Goal: Task Accomplishment & Management: Complete application form

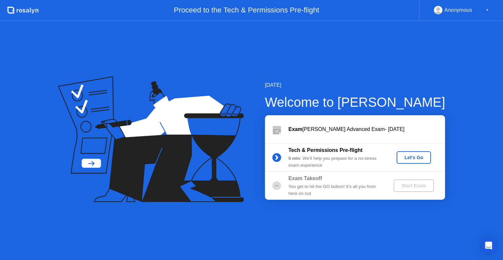
click at [419, 156] on div "Let's Go" at bounding box center [413, 157] width 29 height 5
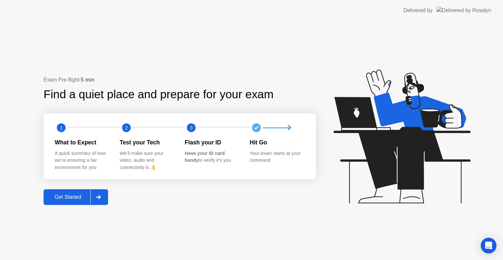
click at [71, 197] on div "Get Started" at bounding box center [68, 197] width 45 height 6
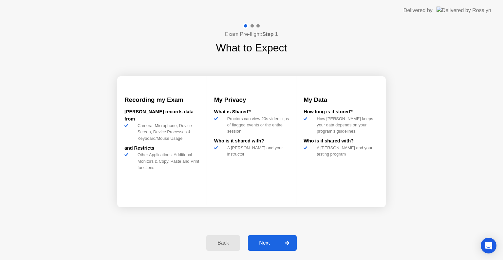
click at [265, 243] on div "Next" at bounding box center [264, 243] width 29 height 6
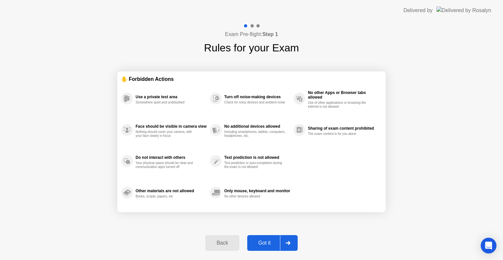
click at [263, 242] on div "Got it" at bounding box center [264, 243] width 31 height 6
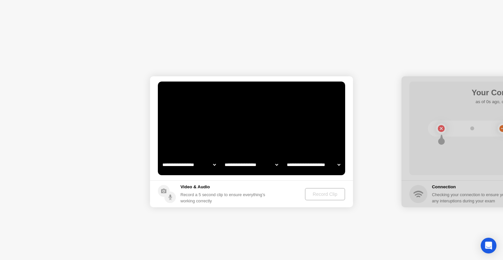
select select "**********"
select select "*******"
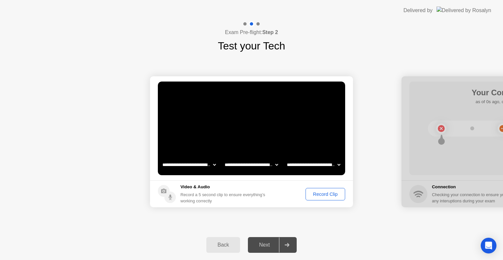
click at [324, 196] on div "Record Clip" at bounding box center [325, 194] width 35 height 5
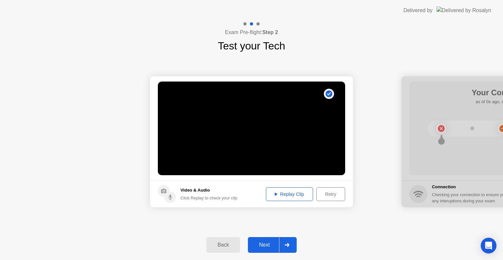
click at [270, 246] on div "Next" at bounding box center [264, 245] width 29 height 6
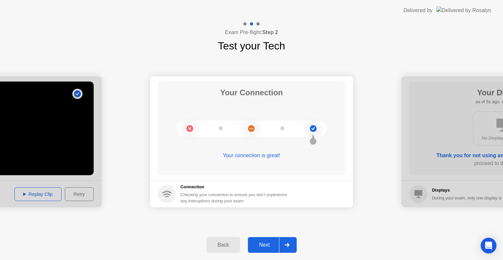
click at [275, 242] on div "Next" at bounding box center [264, 245] width 29 height 6
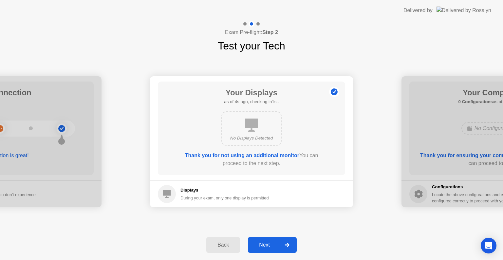
click at [265, 244] on div "Next" at bounding box center [264, 245] width 29 height 6
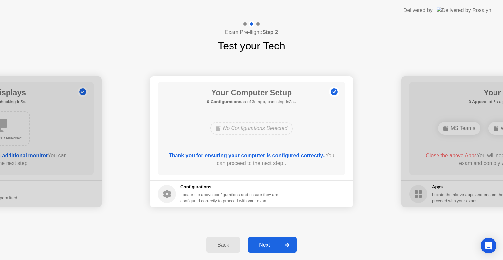
click at [264, 244] on div "Next" at bounding box center [264, 245] width 29 height 6
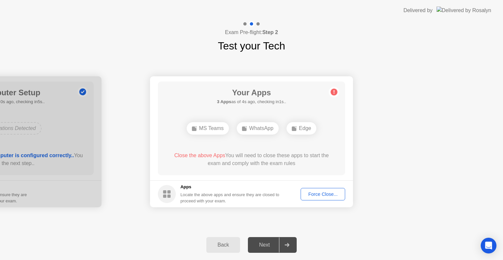
click at [320, 195] on div "Force Close..." at bounding box center [323, 194] width 40 height 5
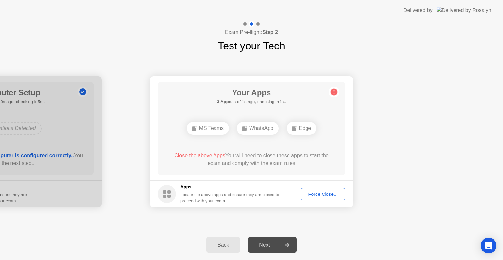
click at [336, 93] on circle at bounding box center [334, 92] width 7 height 7
click at [298, 149] on div "Your Apps 1 App as of 2s ago, checking in3s.. Edge Close the above App You will…" at bounding box center [251, 129] width 187 height 94
click at [325, 164] on div "Close the above App You will need to close this app to start the exam and compl…" at bounding box center [251, 160] width 169 height 16
click at [327, 192] on div "Force Close..." at bounding box center [323, 194] width 40 height 5
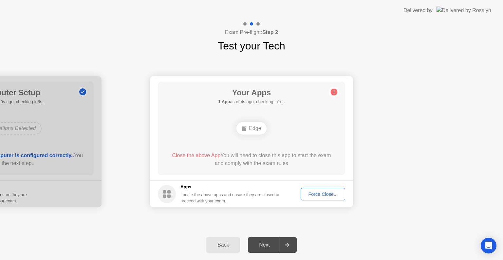
click at [249, 134] on div "Edge" at bounding box center [252, 128] width 30 height 12
click at [248, 126] on div "Edge" at bounding box center [252, 128] width 30 height 12
click at [334, 89] on circle at bounding box center [334, 92] width 7 height 7
click at [258, 157] on div "Close the above App You will need to close this app to start the exam and compl…" at bounding box center [251, 160] width 169 height 16
click at [286, 106] on div "Your Apps 1 App as of 1s ago, checking in4s.. Edge Close the above App You will…" at bounding box center [251, 129] width 187 height 94
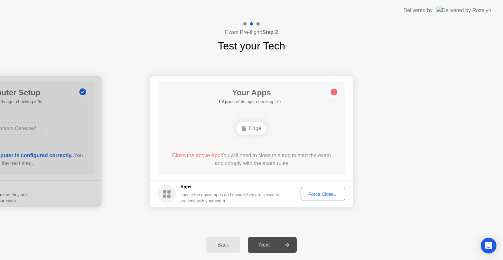
click at [312, 192] on div "Force Close..." at bounding box center [323, 194] width 40 height 5
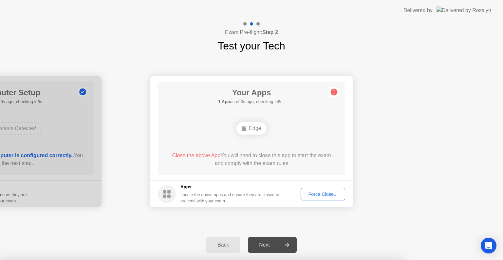
drag, startPoint x: 223, startPoint y: 109, endPoint x: 266, endPoint y: 119, distance: 43.6
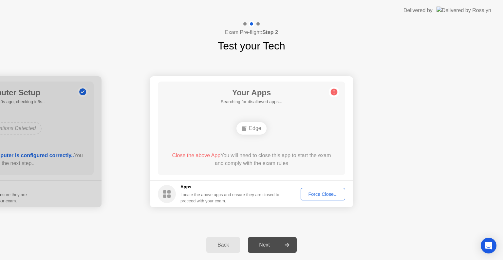
click at [265, 244] on div "Next" at bounding box center [264, 245] width 29 height 6
click at [326, 91] on div "Your Apps 1 App as of 0s ago, checking in5s.. Edge Close the above App You will…" at bounding box center [251, 129] width 187 height 94
click at [334, 92] on icon at bounding box center [334, 92] width 10 height 10
click at [204, 151] on div "Your Apps 1 App as of 3s ago, checking in2s.. Edge Close the above App You will…" at bounding box center [251, 129] width 187 height 94
click at [172, 229] on div "**********" at bounding box center [251, 142] width 503 height 176
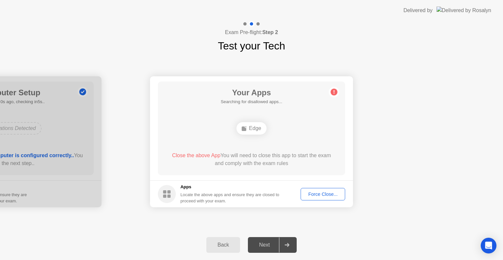
click at [204, 190] on h5 "Apps" at bounding box center [230, 187] width 99 height 7
click at [43, 166] on div at bounding box center [-1, 141] width 203 height 131
click at [219, 243] on div "Back" at bounding box center [223, 245] width 30 height 6
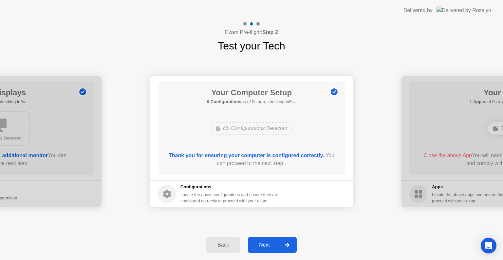
click at [265, 244] on div "Next" at bounding box center [264, 245] width 29 height 6
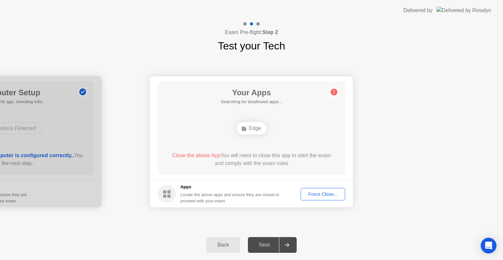
click at [217, 151] on div "Your Apps Searching for disallowed apps... Edge Close the above App You will ne…" at bounding box center [251, 129] width 187 height 94
drag, startPoint x: 238, startPoint y: 96, endPoint x: 268, endPoint y: 97, distance: 30.5
click at [268, 97] on h1 "Your Apps" at bounding box center [252, 93] width 62 height 12
drag, startPoint x: 190, startPoint y: 157, endPoint x: 248, endPoint y: 157, distance: 58.3
click at [248, 157] on div "Close the above App You will need to close this app to start the exam and compl…" at bounding box center [251, 160] width 169 height 16
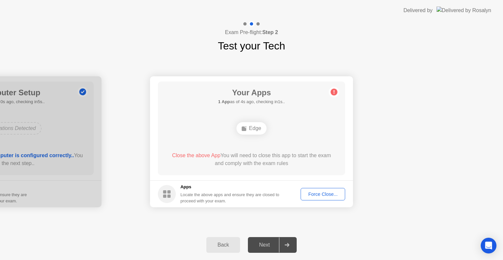
click at [265, 158] on div "Close the above App You will need to close this app to start the exam and compl…" at bounding box center [251, 160] width 169 height 16
click at [331, 192] on div "Force Close..." at bounding box center [323, 194] width 40 height 5
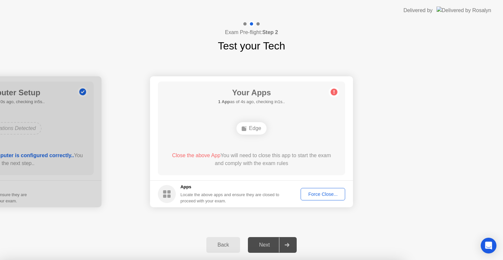
click at [342, 260] on div at bounding box center [251, 260] width 503 height 0
click at [122, 260] on div at bounding box center [251, 260] width 503 height 0
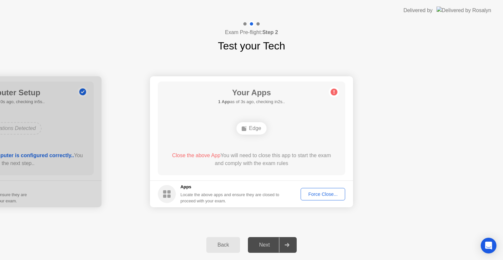
click at [253, 129] on div "Edge" at bounding box center [252, 128] width 30 height 12
click at [317, 192] on div "Force Close..." at bounding box center [323, 194] width 40 height 5
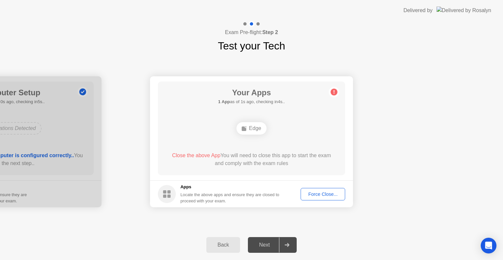
click at [280, 188] on h5 "Apps" at bounding box center [230, 187] width 99 height 7
click at [324, 190] on button "Force Close..." at bounding box center [323, 194] width 45 height 12
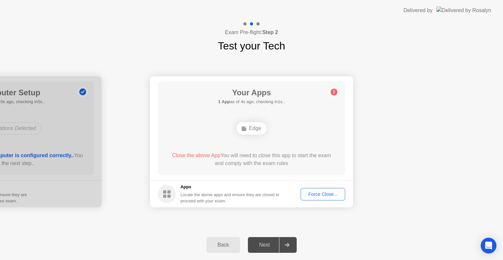
click at [266, 242] on div "Next" at bounding box center [264, 245] width 29 height 6
click at [267, 242] on div "Next" at bounding box center [264, 245] width 29 height 6
click at [271, 168] on div "Close the above App You will need to close this app to start the exam and compl…" at bounding box center [251, 161] width 169 height 18
click at [320, 192] on div "Force Close..." at bounding box center [323, 194] width 40 height 5
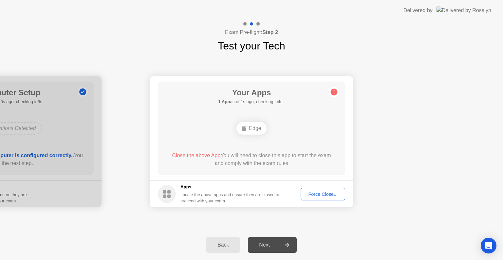
click at [318, 229] on div "**********" at bounding box center [251, 142] width 503 height 176
click at [328, 197] on div "Force Close..." at bounding box center [323, 194] width 40 height 5
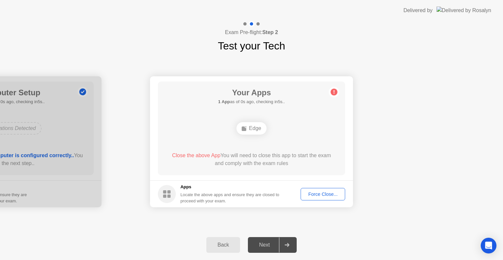
click at [290, 172] on div "Your Apps 1 App as of 0s ago, checking in5s.. Edge Close the above App You will…" at bounding box center [251, 129] width 187 height 94
drag, startPoint x: 236, startPoint y: 32, endPoint x: 344, endPoint y: 32, distance: 107.8
click at [344, 32] on div "Exam Pre-flight: Step 2 Test your Tech" at bounding box center [251, 37] width 503 height 33
drag, startPoint x: 348, startPoint y: 82, endPoint x: 345, endPoint y: 84, distance: 4.5
click at [348, 82] on main "Your Apps 1 App as of 4s ago, checking in1s.. Edge Close the above App You will…" at bounding box center [251, 128] width 203 height 104
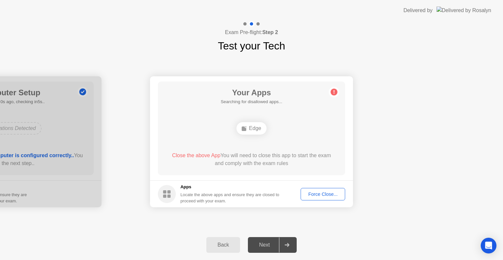
click at [333, 91] on circle at bounding box center [334, 92] width 7 height 7
click at [332, 139] on div "Your Apps Searching for disallowed apps... Edge Close the above App You will ne…" at bounding box center [251, 129] width 187 height 94
click at [483, 242] on div "Open Intercom Messenger" at bounding box center [488, 245] width 17 height 17
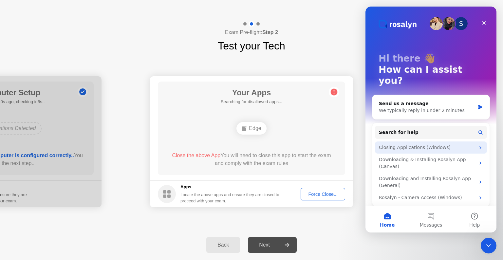
click at [427, 144] on div "Closing Applications (Windows)" at bounding box center [427, 147] width 96 height 7
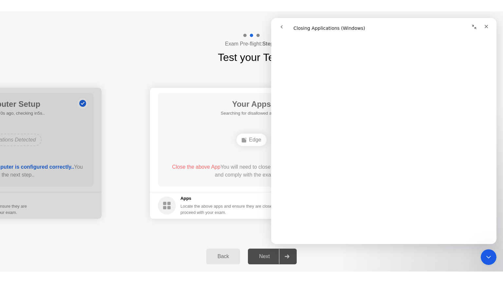
scroll to position [557, 0]
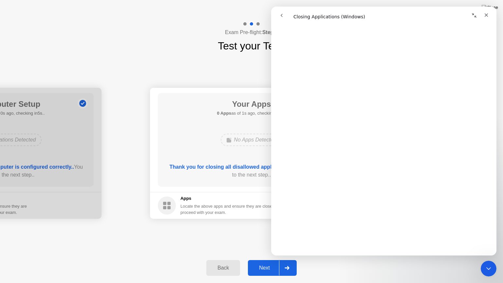
click at [485, 16] on icon "Close" at bounding box center [487, 15] width 4 height 4
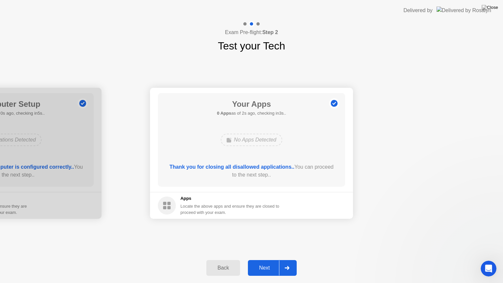
scroll to position [0, 0]
click at [267, 260] on div "Next" at bounding box center [264, 268] width 29 height 6
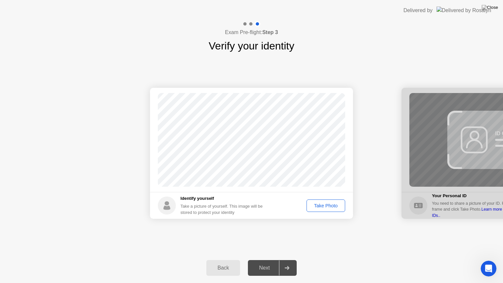
click at [322, 205] on div "Take Photo" at bounding box center [326, 205] width 34 height 5
click at [266, 260] on button "Next" at bounding box center [272, 268] width 49 height 16
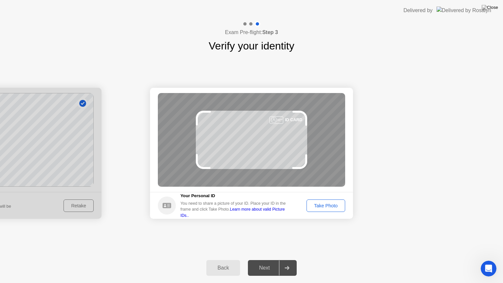
click at [324, 205] on div "Take Photo" at bounding box center [326, 205] width 34 height 5
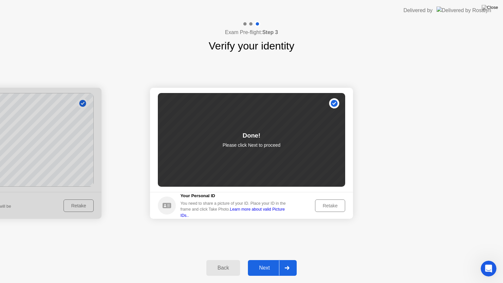
click at [268, 260] on div "Next" at bounding box center [264, 268] width 29 height 6
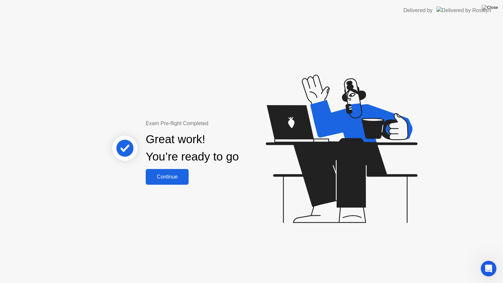
click at [174, 177] on div "Continue" at bounding box center [167, 177] width 39 height 6
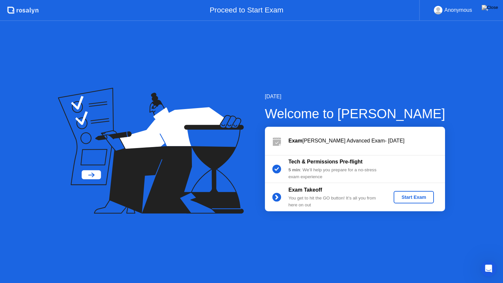
click at [411, 198] on div "Start Exam" at bounding box center [413, 197] width 35 height 5
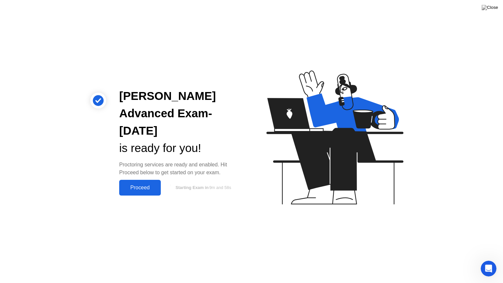
click at [145, 188] on div "Proceed" at bounding box center [140, 188] width 38 height 6
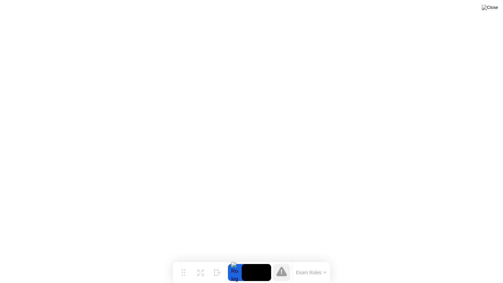
click at [282, 260] on icon at bounding box center [281, 272] width 1 height 5
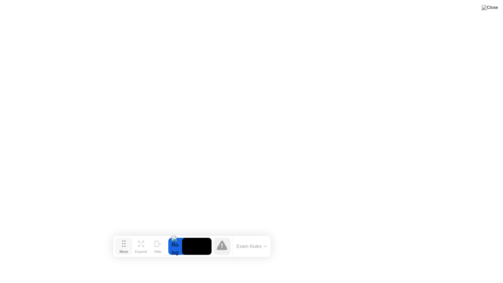
drag, startPoint x: 185, startPoint y: 275, endPoint x: 126, endPoint y: 249, distance: 65.1
click at [126, 250] on div "Move" at bounding box center [124, 252] width 9 height 4
click at [257, 248] on button "Exam Rules" at bounding box center [252, 246] width 35 height 6
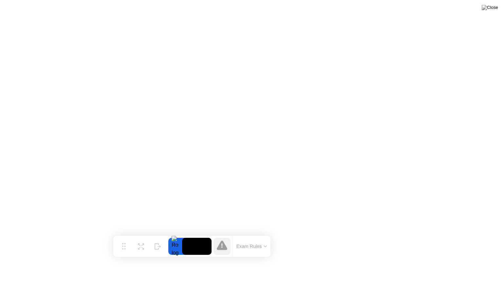
click at [253, 243] on button "Exam Rules" at bounding box center [252, 246] width 35 height 6
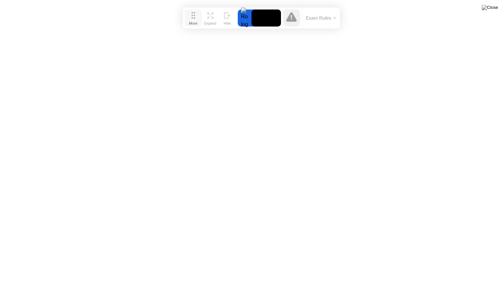
drag, startPoint x: 123, startPoint y: 248, endPoint x: 193, endPoint y: 19, distance: 238.7
click at [193, 21] on div "Move" at bounding box center [193, 23] width 9 height 4
click at [207, 18] on button "Expand" at bounding box center [210, 18] width 17 height 17
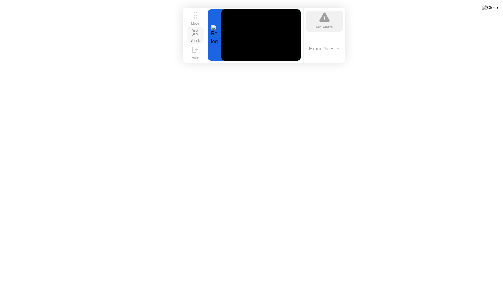
click at [193, 34] on icon at bounding box center [195, 32] width 6 height 6
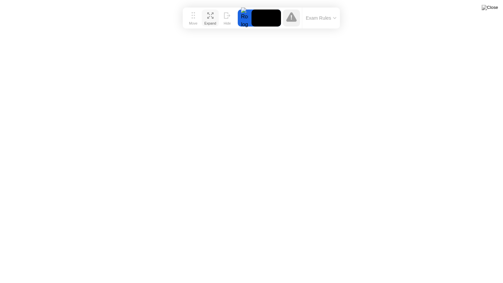
click at [212, 21] on div "Expand" at bounding box center [210, 23] width 12 height 4
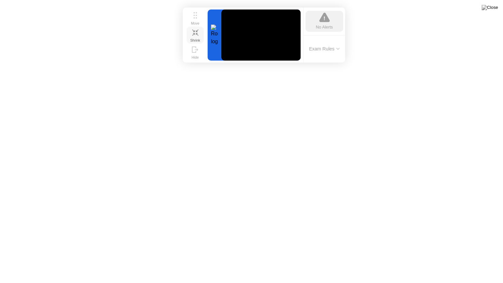
click at [197, 34] on icon at bounding box center [195, 32] width 6 height 6
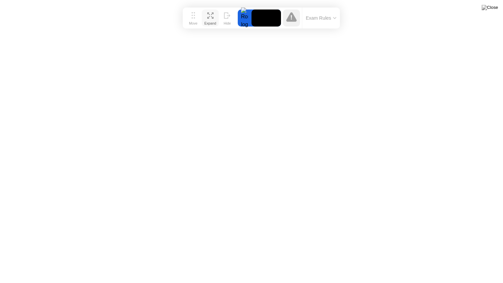
click at [206, 21] on div "Expand" at bounding box center [210, 23] width 12 height 4
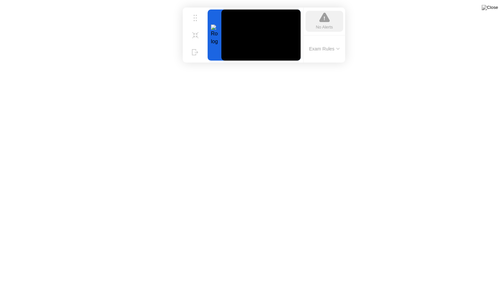
click at [325, 23] on icon at bounding box center [324, 17] width 10 height 10
click at [333, 51] on button "Exam Rules" at bounding box center [324, 49] width 35 height 6
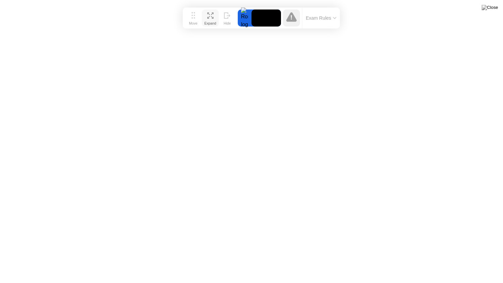
click at [214, 21] on div "Expand" at bounding box center [210, 23] width 12 height 4
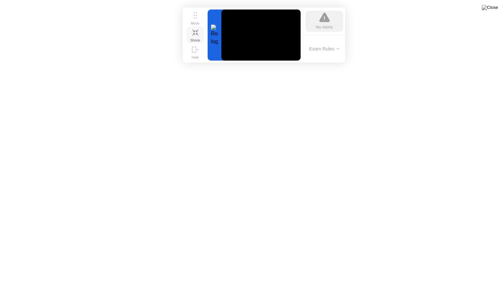
click at [199, 35] on button "Shrink" at bounding box center [195, 35] width 17 height 17
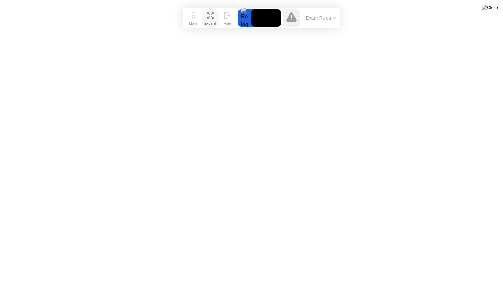
click at [211, 18] on icon at bounding box center [210, 15] width 6 height 6
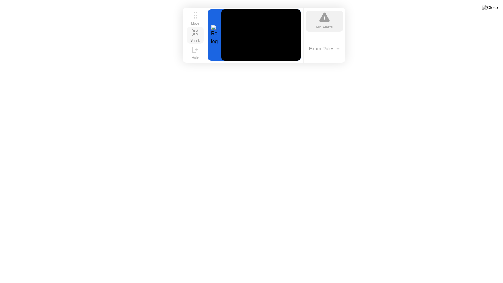
click at [191, 35] on button "Shrink" at bounding box center [195, 35] width 17 height 17
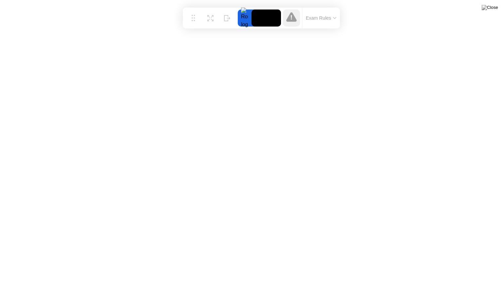
click at [493, 12] on button at bounding box center [490, 7] width 20 height 9
click at [494, 9] on img at bounding box center [490, 7] width 16 height 5
click at [210, 21] on div "Expand" at bounding box center [210, 23] width 12 height 4
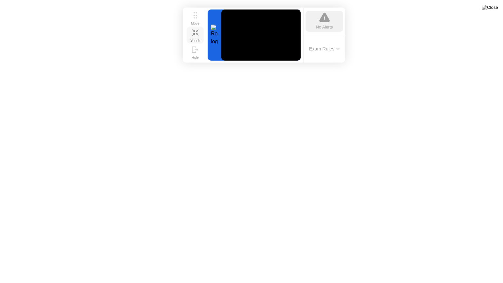
click at [191, 35] on button "Shrink" at bounding box center [195, 35] width 17 height 17
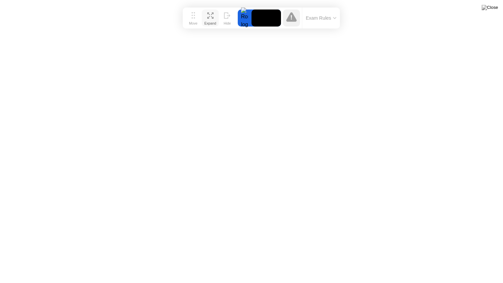
click at [205, 18] on button "Expand" at bounding box center [210, 18] width 17 height 17
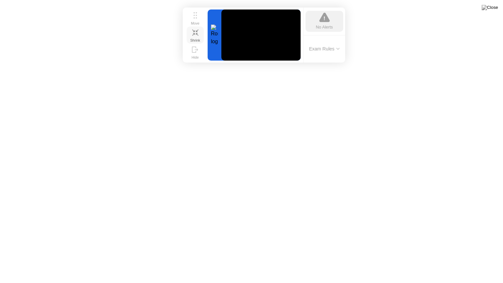
click at [193, 32] on icon at bounding box center [195, 32] width 6 height 6
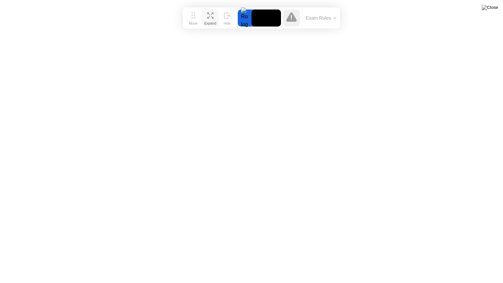
click at [207, 21] on div "Expand" at bounding box center [210, 23] width 12 height 4
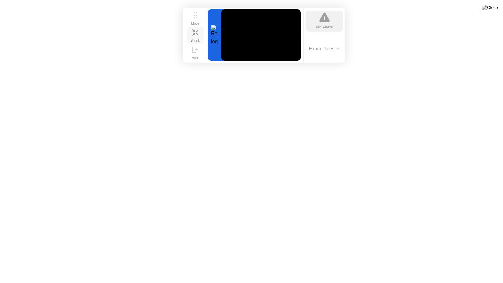
click at [197, 35] on icon at bounding box center [195, 32] width 6 height 6
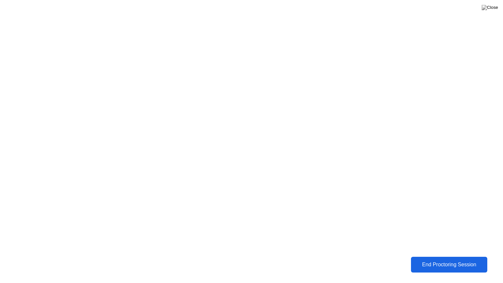
click at [436, 260] on div "End Proctoring Session" at bounding box center [449, 265] width 72 height 6
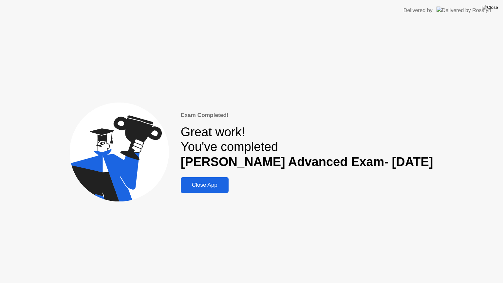
click at [226, 183] on div "Close App" at bounding box center [205, 185] width 44 height 7
